Goal: Information Seeking & Learning: Find specific fact

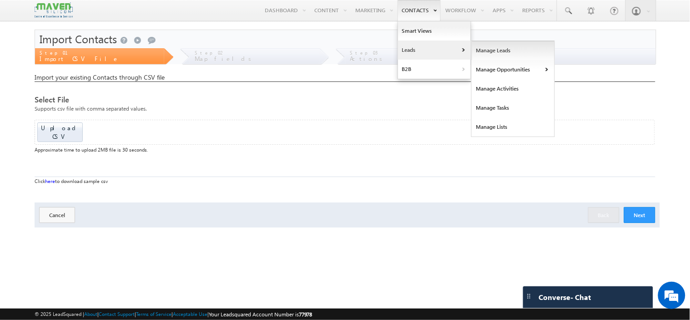
click at [487, 50] on link "Manage Leads" at bounding box center [513, 50] width 83 height 19
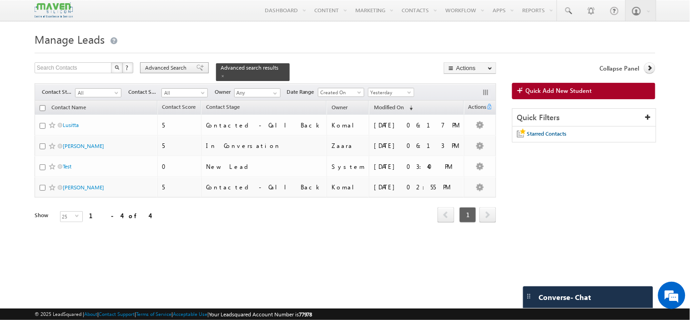
click at [176, 68] on span "Advanced Search" at bounding box center [167, 68] width 44 height 8
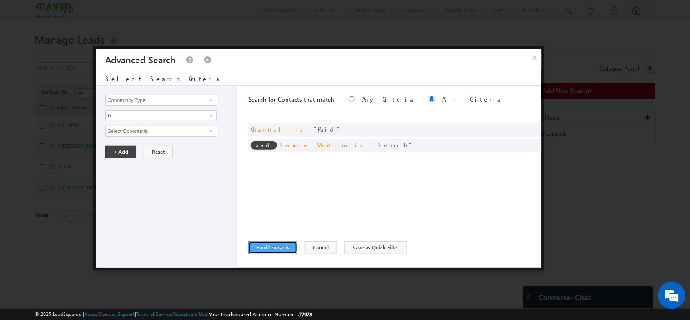
click at [267, 248] on button "Find Contacts" at bounding box center [272, 247] width 49 height 13
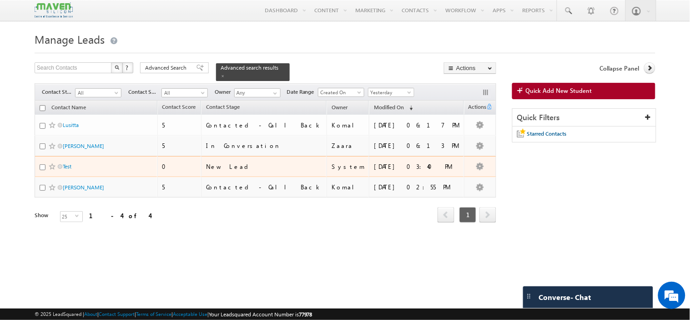
click at [98, 156] on td "Test" at bounding box center [96, 166] width 123 height 21
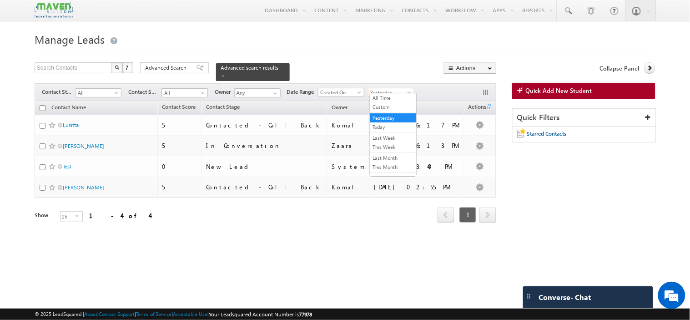
click at [393, 88] on span "Yesterday" at bounding box center [389, 92] width 43 height 8
click at [382, 126] on link "Today" at bounding box center [393, 127] width 46 height 8
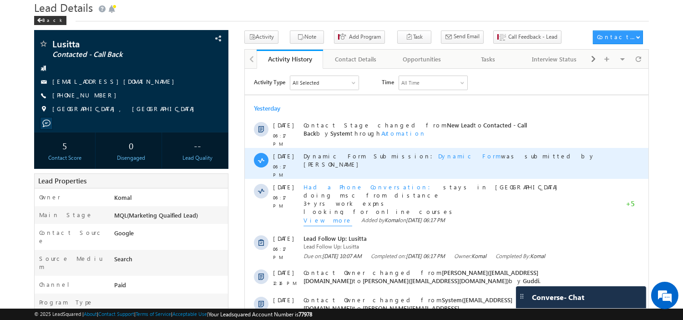
scroll to position [31, 0]
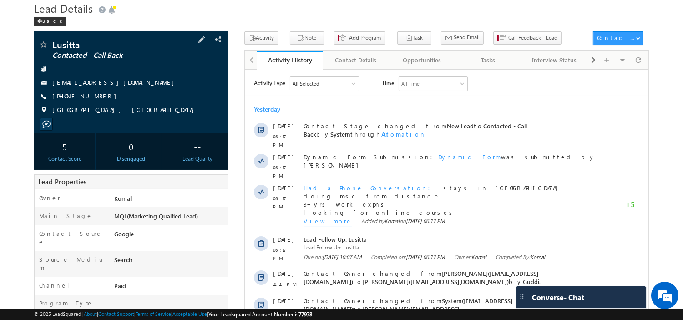
click at [128, 84] on div "lusittaketzy2001@gmail.com" at bounding box center [131, 82] width 185 height 9
click at [126, 85] on div "lusittaketzy2001@gmail.com" at bounding box center [131, 82] width 185 height 9
copy div "lusittaketzy2001@gmail.com"
drag, startPoint x: 102, startPoint y: 97, endPoint x: 97, endPoint y: 101, distance: 6.5
click at [97, 101] on div "+91-8861186091" at bounding box center [131, 96] width 185 height 9
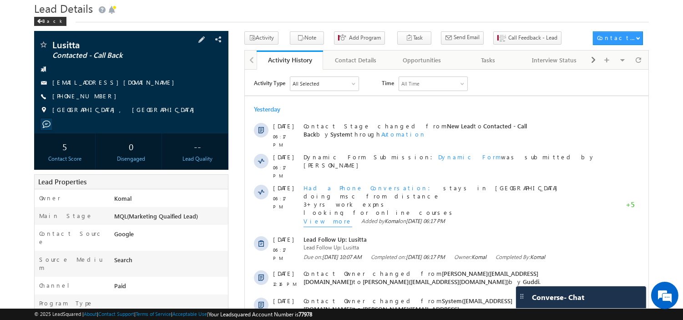
click at [96, 101] on div "+91-8861186091" at bounding box center [131, 96] width 185 height 9
copy div "+91-8861186091"
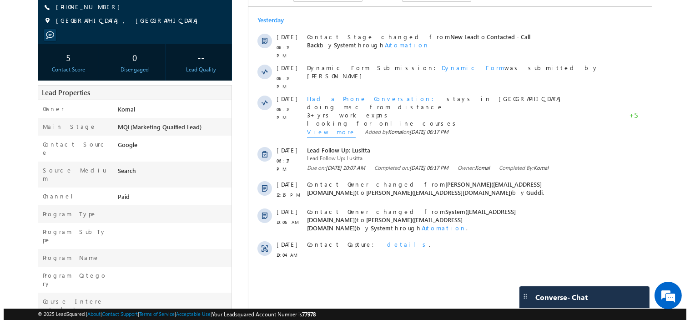
scroll to position [183, 0]
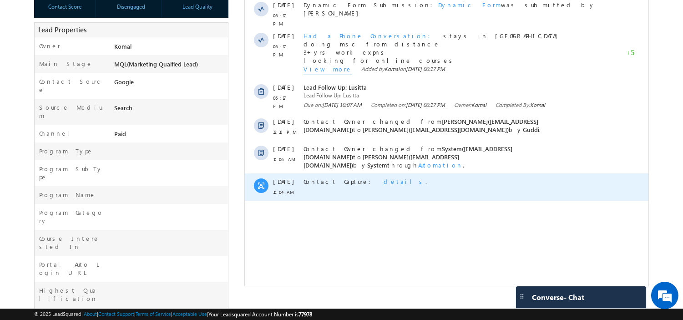
click at [383, 177] on span "details" at bounding box center [404, 181] width 42 height 8
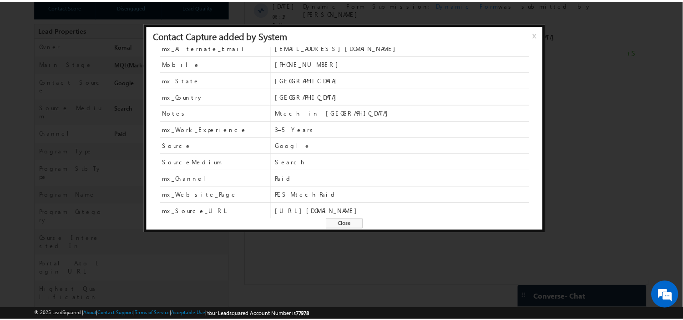
scroll to position [56, 0]
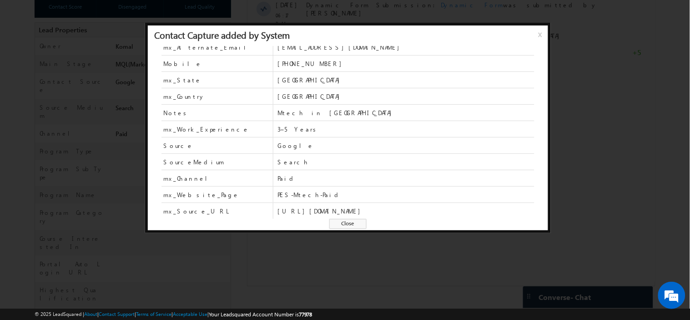
click at [349, 219] on span "Close" at bounding box center [347, 224] width 37 height 10
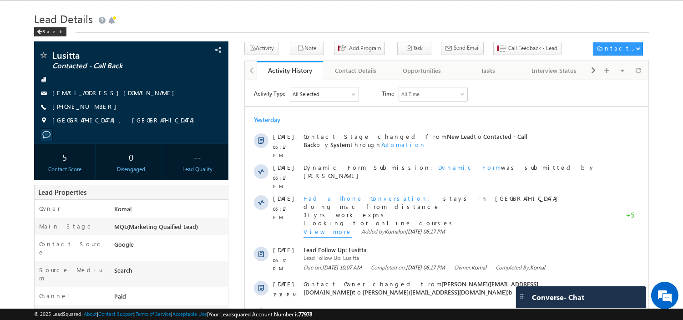
scroll to position [0, 0]
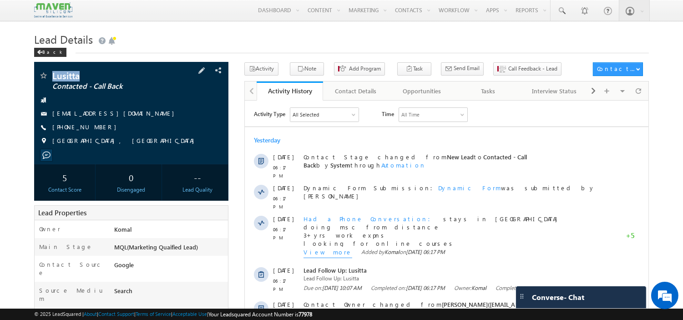
drag, startPoint x: 81, startPoint y: 77, endPoint x: 51, endPoint y: 80, distance: 29.7
click at [51, 80] on div "Lusitta Contacted - Call Back" at bounding box center [131, 75] width 185 height 9
copy div "Lusitta"
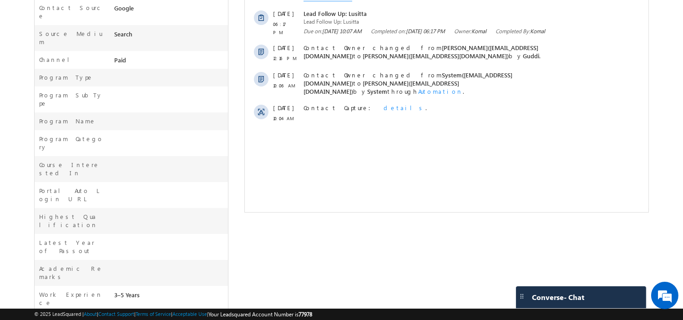
scroll to position [233, 0]
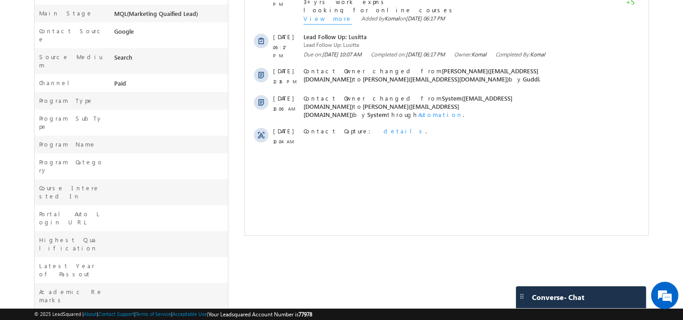
drag, startPoint x: 109, startPoint y: 247, endPoint x: 140, endPoint y: 242, distance: 31.3
click at [140, 309] on div "Work Experience 3–5 Years" at bounding box center [131, 322] width 193 height 26
click at [131, 313] on div "3–5 Years" at bounding box center [170, 319] width 116 height 13
drag, startPoint x: 143, startPoint y: 249, endPoint x: 113, endPoint y: 247, distance: 30.1
click at [113, 313] on div "3–5 Years" at bounding box center [170, 319] width 116 height 13
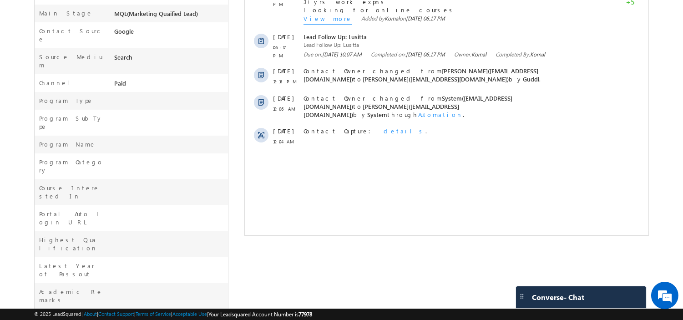
copy div "3–5 Years"
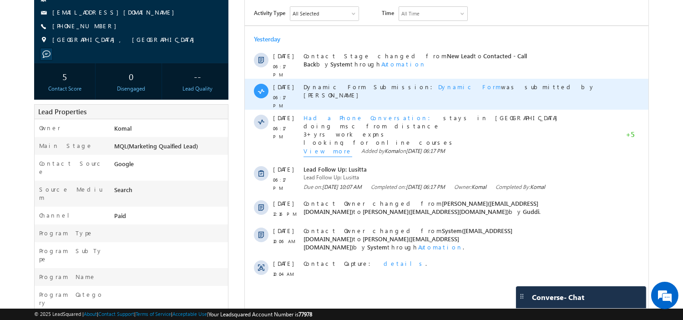
scroll to position [151, 0]
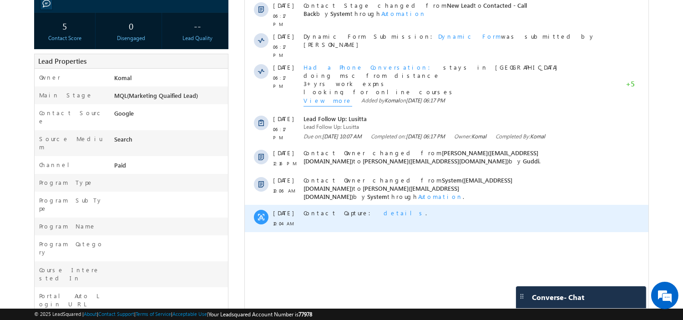
click at [383, 209] on span "details" at bounding box center [404, 213] width 42 height 8
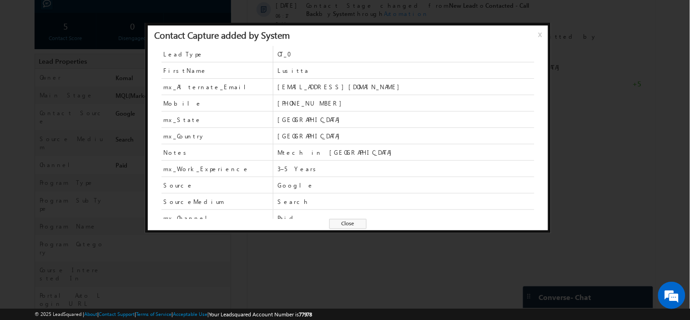
click at [356, 223] on span "Close" at bounding box center [347, 224] width 37 height 10
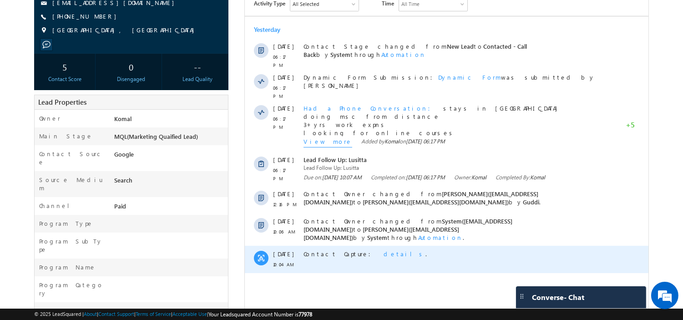
scroll to position [101, 0]
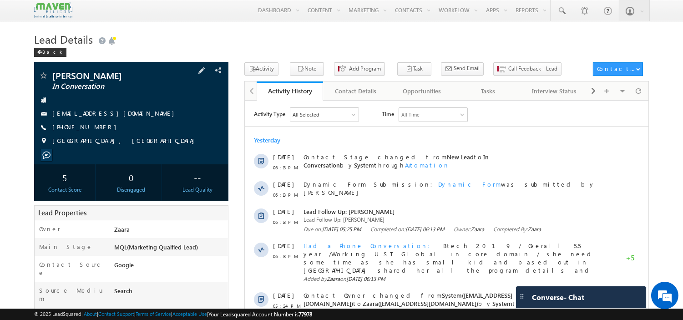
drag, startPoint x: 135, startPoint y: 113, endPoint x: 129, endPoint y: 114, distance: 6.1
click at [129, 114] on div "[EMAIL_ADDRESS][DOMAIN_NAME]" at bounding box center [131, 113] width 185 height 9
copy div "[EMAIL_ADDRESS][DOMAIN_NAME]"
drag, startPoint x: 101, startPoint y: 131, endPoint x: 95, endPoint y: 133, distance: 7.2
click at [95, 132] on div "[PHONE_NUMBER]" at bounding box center [131, 127] width 185 height 9
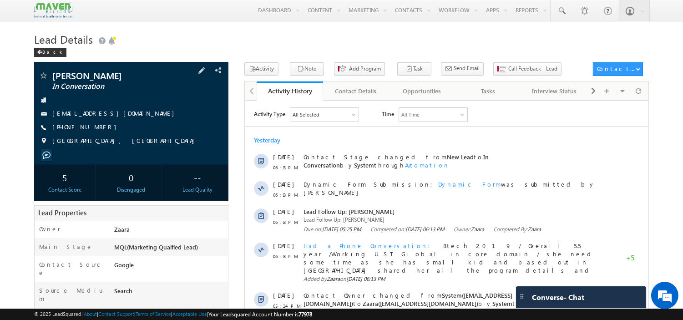
copy div "[PHONE_NUMBER]"
drag, startPoint x: 115, startPoint y: 78, endPoint x: 55, endPoint y: 80, distance: 60.5
click at [55, 80] on span "[PERSON_NAME]" at bounding box center [112, 75] width 121 height 9
copy span "[PERSON_NAME]"
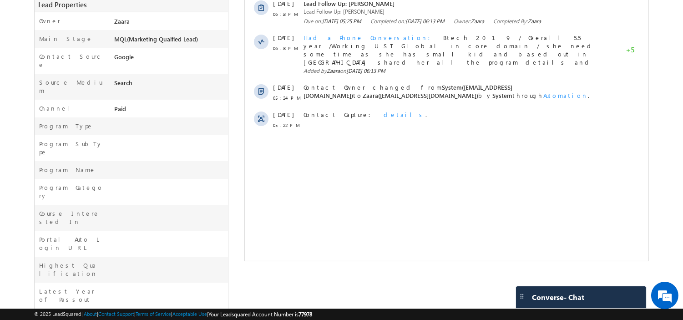
scroll to position [252, 0]
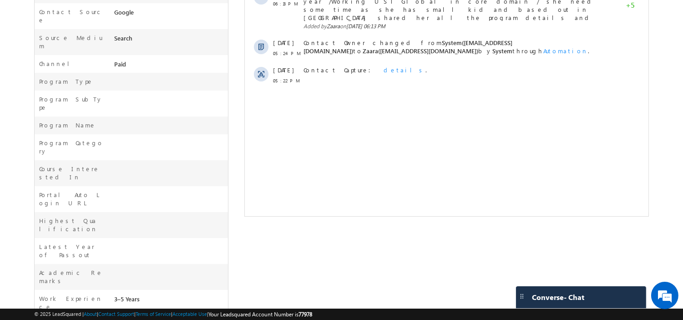
drag, startPoint x: 140, startPoint y: 228, endPoint x: 102, endPoint y: 231, distance: 37.8
click at [102, 290] on div "Work Experience 3–5 Years" at bounding box center [131, 303] width 193 height 26
click at [137, 294] on div "3–5 Years" at bounding box center [170, 300] width 116 height 13
drag, startPoint x: 138, startPoint y: 229, endPoint x: 114, endPoint y: 231, distance: 23.8
click at [114, 294] on div "3–5 Years" at bounding box center [170, 300] width 116 height 13
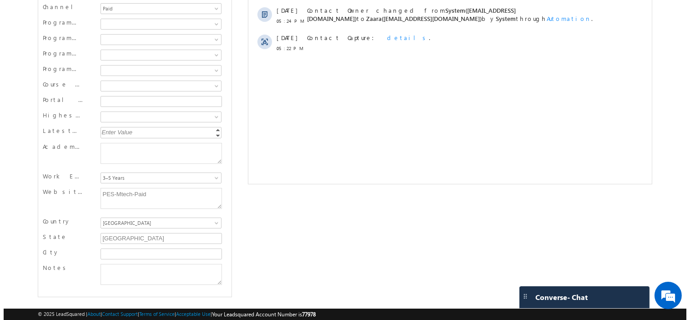
scroll to position [85, 0]
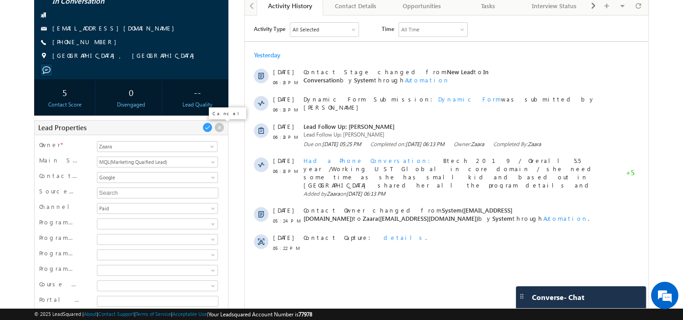
click at [217, 130] on span at bounding box center [219, 127] width 10 height 10
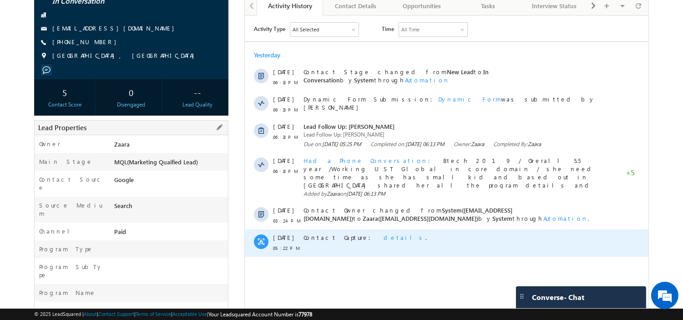
click at [383, 233] on span "details" at bounding box center [404, 237] width 42 height 8
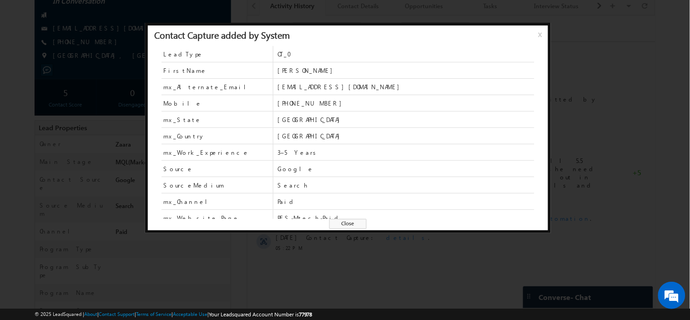
scroll to position [40, 0]
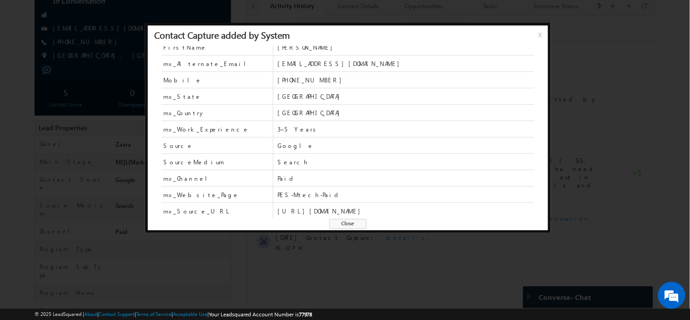
click at [349, 223] on span "Close" at bounding box center [347, 224] width 37 height 10
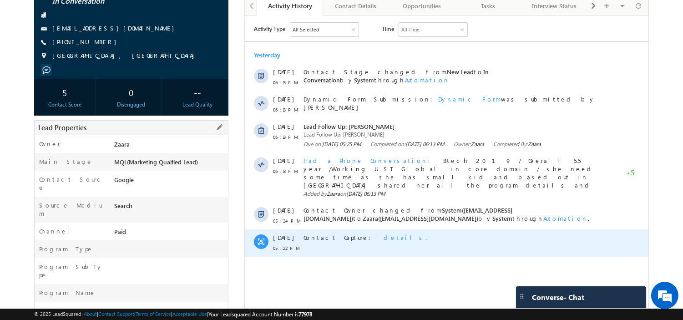
click at [383, 233] on span "details" at bounding box center [404, 237] width 42 height 8
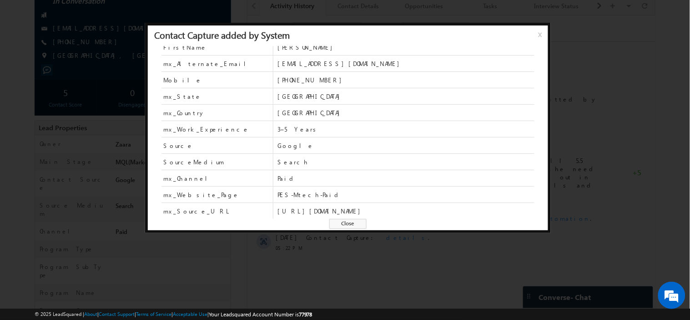
drag, startPoint x: 346, startPoint y: 224, endPoint x: 90, endPoint y: 217, distance: 256.2
click at [346, 224] on span "Close" at bounding box center [347, 224] width 37 height 10
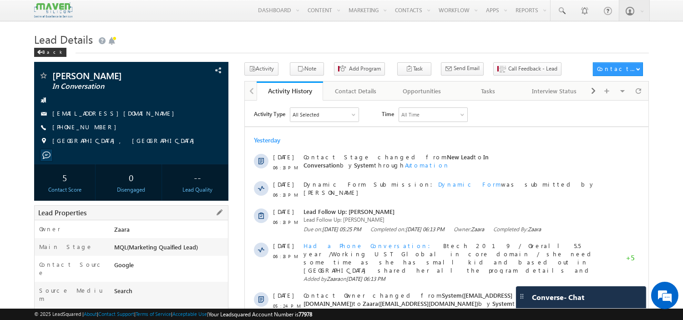
scroll to position [50, 0]
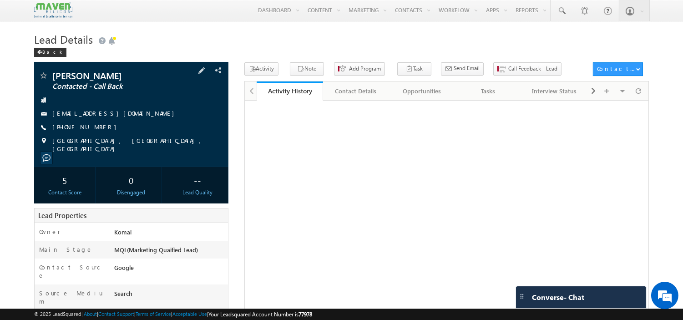
drag, startPoint x: 137, startPoint y: 112, endPoint x: 133, endPoint y: 116, distance: 5.5
click at [133, 116] on div "[EMAIL_ADDRESS][DOMAIN_NAME]" at bounding box center [131, 113] width 185 height 9
copy div "[EMAIL_ADDRESS][DOMAIN_NAME]"
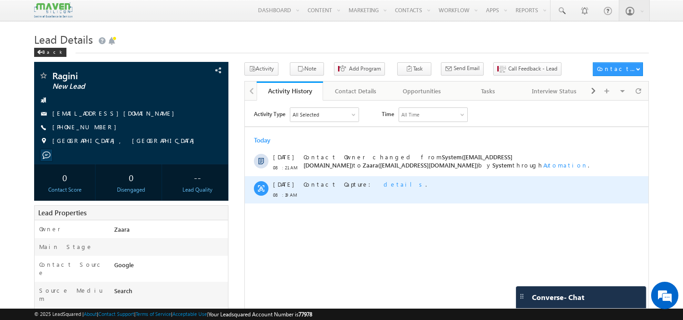
click at [383, 185] on span "details" at bounding box center [404, 184] width 42 height 8
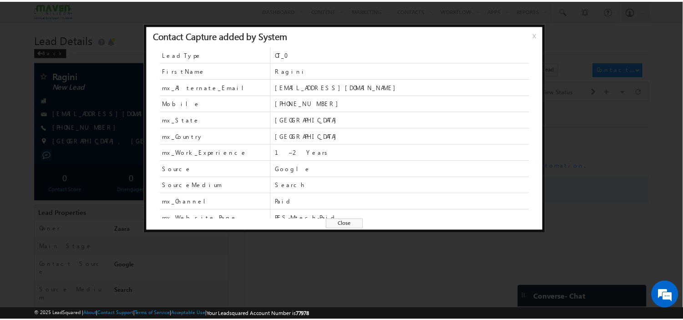
scroll to position [40, 0]
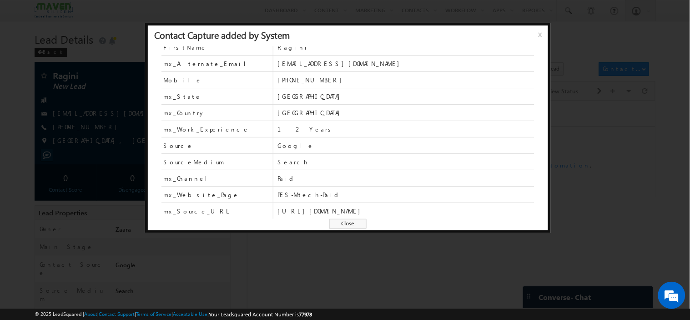
click at [355, 224] on span "Close" at bounding box center [347, 224] width 37 height 10
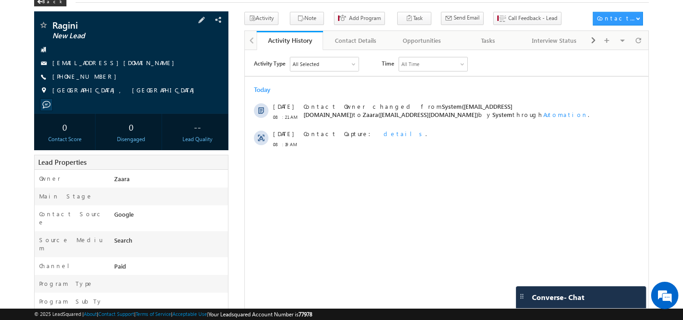
scroll to position [0, 0]
drag, startPoint x: 143, startPoint y: 66, endPoint x: 136, endPoint y: 68, distance: 6.8
click at [136, 68] on div "neerugantiragini795@gmail.com" at bounding box center [131, 63] width 185 height 9
copy div "neerugantiragini795@gmail.com"
click at [96, 79] on div "+91-9182121002" at bounding box center [131, 76] width 185 height 9
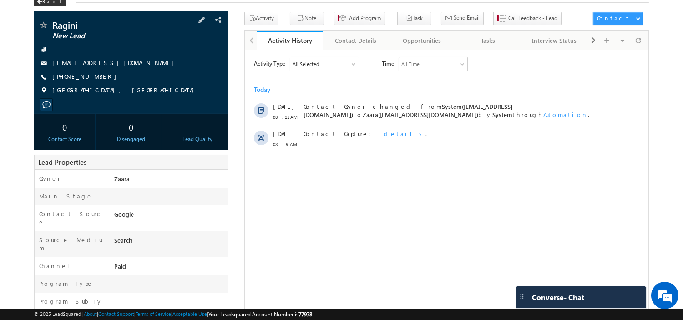
copy div "+91-9182121002"
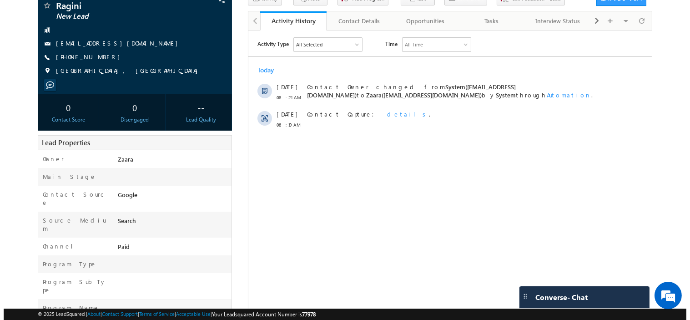
scroll to position [31, 0]
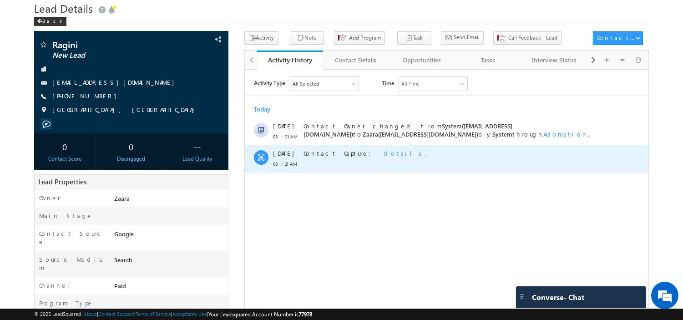
click at [383, 153] on span "details" at bounding box center [404, 153] width 42 height 8
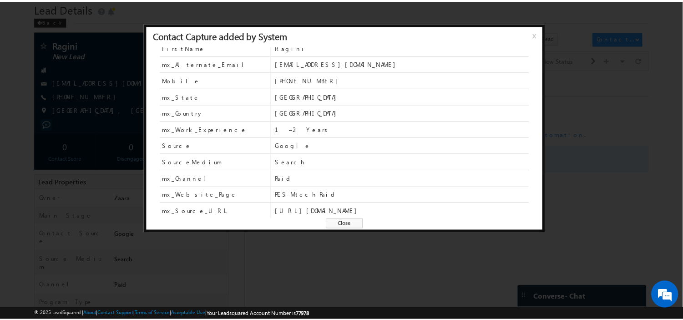
scroll to position [40, 0]
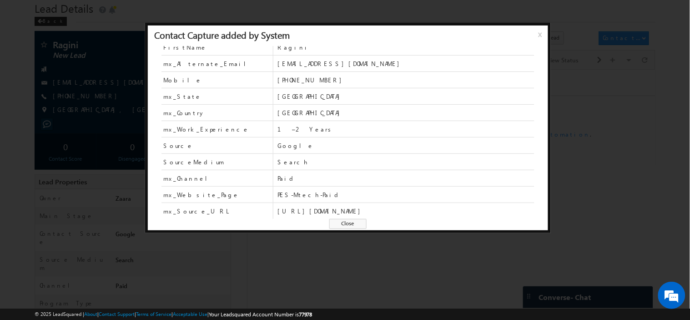
click at [354, 225] on span "Close" at bounding box center [347, 224] width 37 height 10
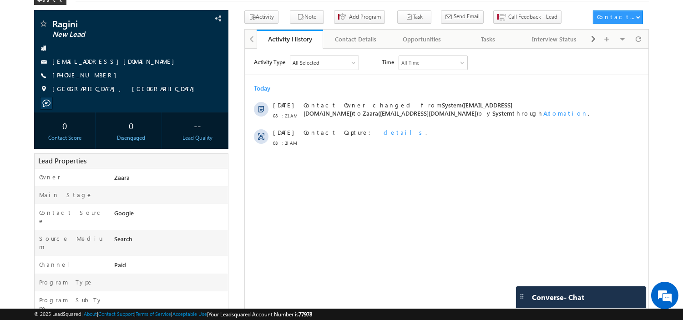
scroll to position [0, 0]
